Goal: Task Accomplishment & Management: Manage account settings

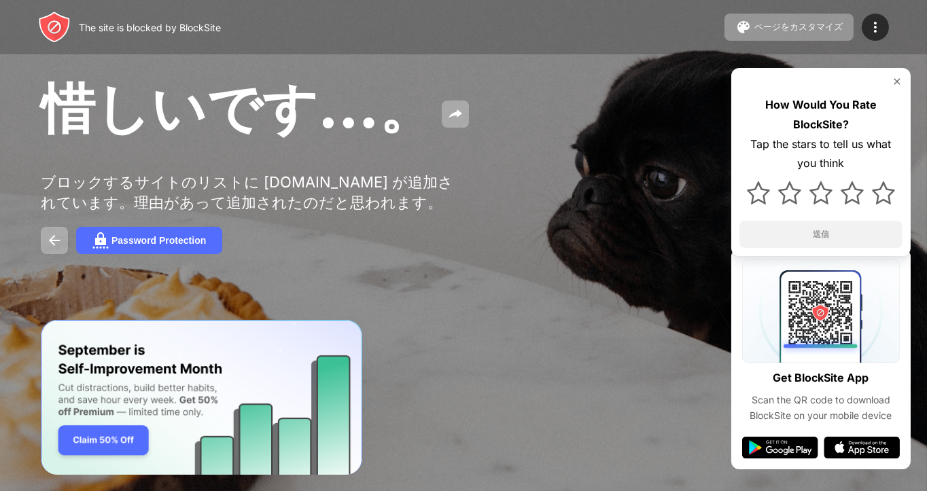
click at [900, 77] on img at bounding box center [897, 81] width 11 height 11
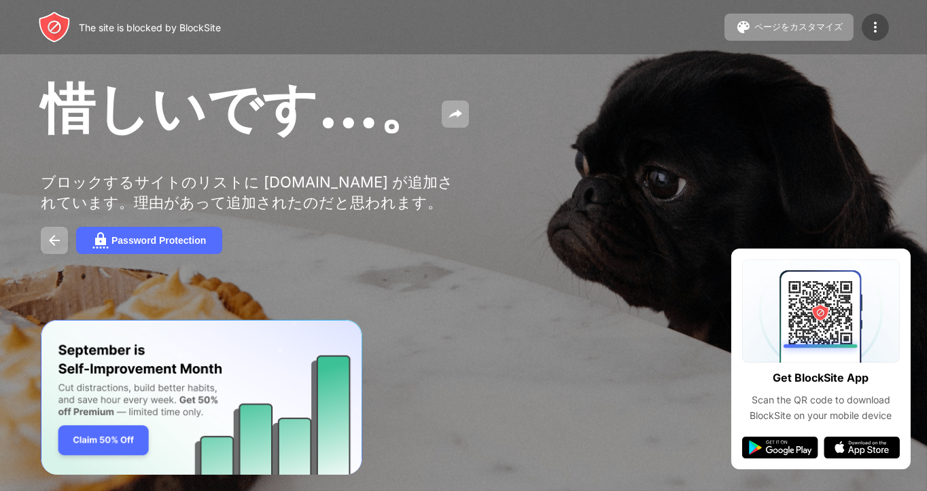
click at [878, 24] on img at bounding box center [875, 27] width 16 height 16
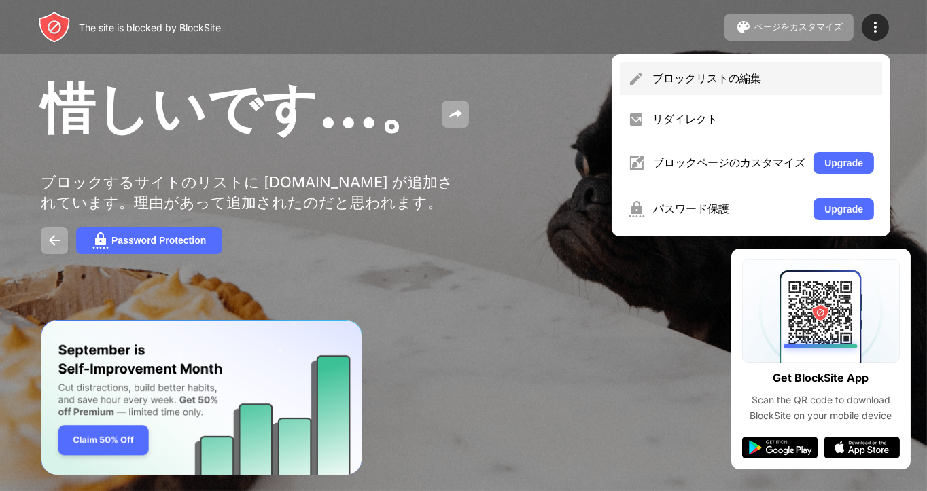
click at [710, 80] on div "ブロックリストの編集" at bounding box center [764, 78] width 222 height 15
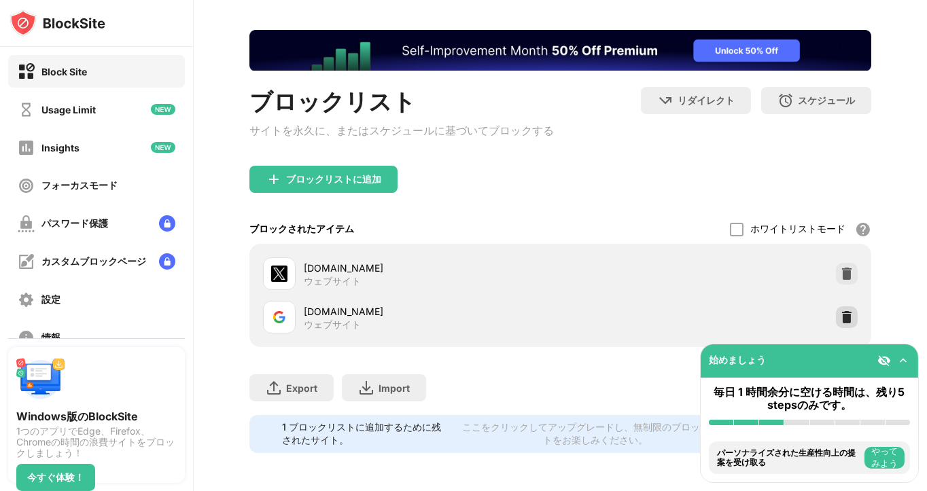
click at [840, 311] on img at bounding box center [847, 318] width 14 height 14
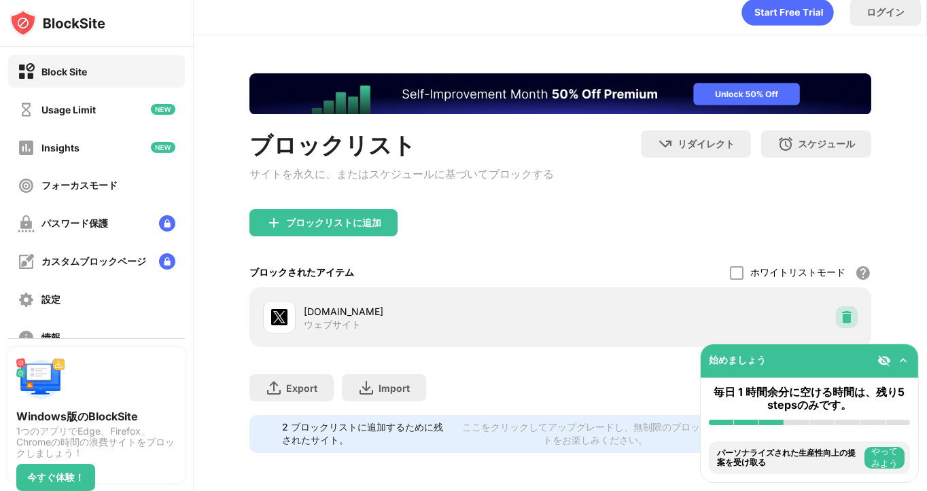
click at [840, 311] on img at bounding box center [847, 318] width 14 height 14
click at [843, 311] on img at bounding box center [847, 318] width 14 height 14
